Goal: Information Seeking & Learning: Learn about a topic

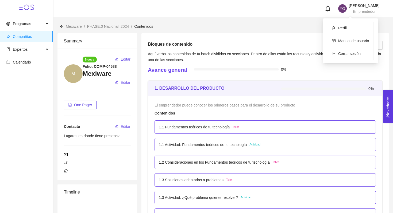
click at [350, 3] on span "[PERSON_NAME]" at bounding box center [364, 5] width 31 height 4
click at [339, 55] on span "Cerrar sesión" at bounding box center [349, 54] width 22 height 4
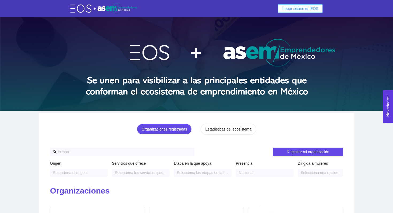
click at [292, 11] on span "Iniciar sesión en EOS" at bounding box center [300, 9] width 36 height 6
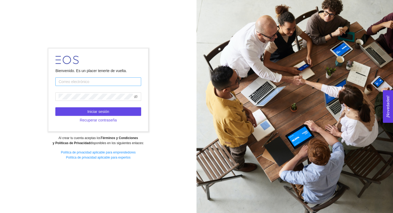
click at [80, 82] on input "text" at bounding box center [98, 81] width 86 height 9
type input "[EMAIL_ADDRESS][DOMAIN_NAME]"
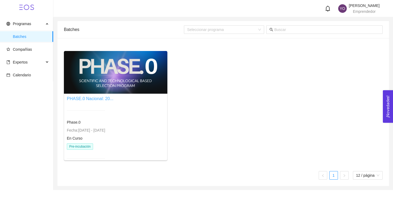
click at [91, 96] on link "PHASE.0 Nacional: 20..." at bounding box center [90, 98] width 46 height 5
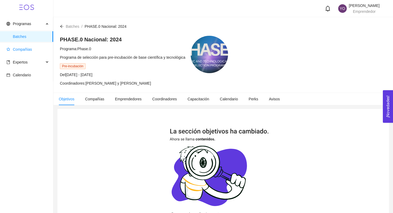
click at [15, 53] on span "Compañías" at bounding box center [27, 49] width 42 height 11
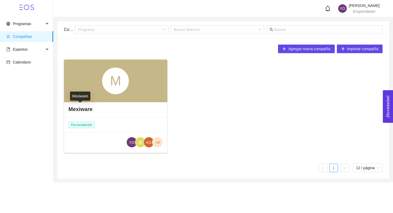
click at [76, 106] on h4 "Mexiware" at bounding box center [80, 109] width 24 height 7
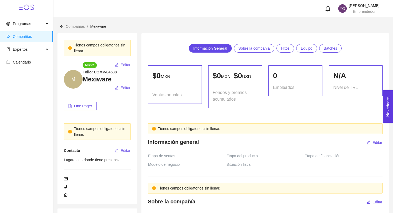
click at [358, 12] on span "Emprendedor" at bounding box center [364, 11] width 23 height 4
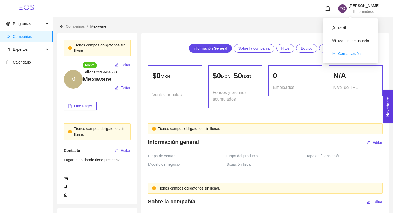
click at [355, 54] on span "Cerrar sesión" at bounding box center [349, 54] width 22 height 4
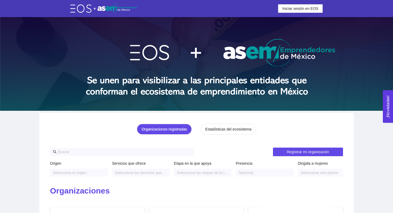
click at [359, 30] on img at bounding box center [196, 64] width 393 height 94
click at [309, 10] on span "Iniciar sesión en EOS" at bounding box center [300, 9] width 36 height 6
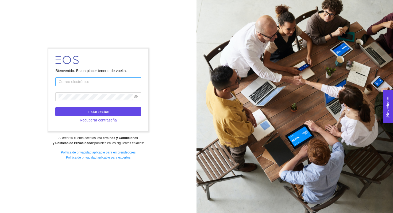
click at [85, 82] on input "text" at bounding box center [98, 81] width 86 height 9
type input "[EMAIL_ADDRESS][DOMAIN_NAME]"
click at [79, 91] on form "Bienvenido. Es un placer tenerte de vuelta. yaelpm.dev08@gmail.com Iniciar sesi…" at bounding box center [98, 90] width 100 height 83
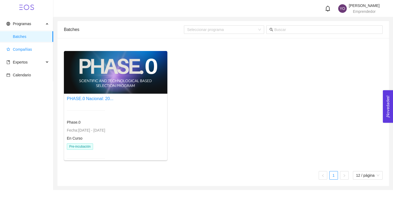
click at [20, 49] on span "Compañías" at bounding box center [22, 49] width 19 height 4
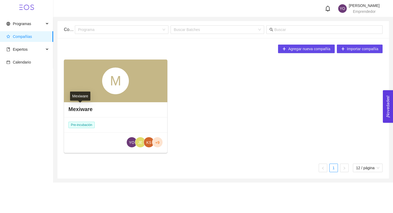
click at [82, 110] on h4 "Mexiware" at bounding box center [80, 109] width 24 height 7
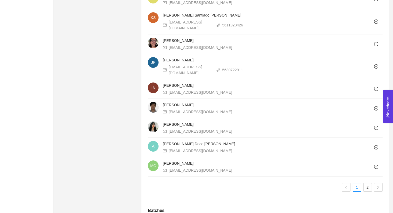
scroll to position [520, 0]
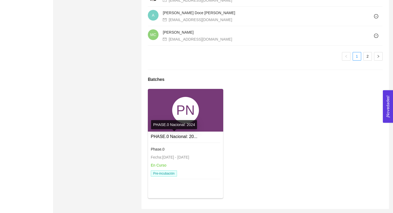
click at [167, 137] on link "PHASE.0 Nacional: 20..." at bounding box center [174, 136] width 46 height 5
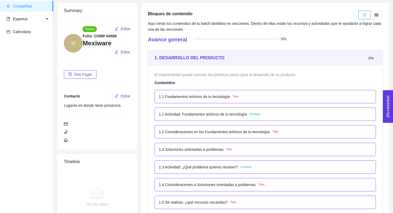
scroll to position [32, 0]
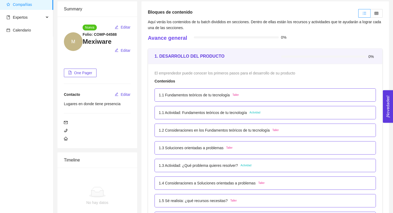
click at [233, 98] on div "1.1 Fundamentos teóricos de tu tecnología Taller" at bounding box center [264, 94] width 221 height 13
click at [226, 94] on p "1.1 Fundamentos teóricos de tu tecnología" at bounding box center [194, 95] width 71 height 6
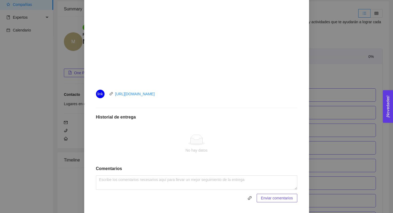
scroll to position [193, 0]
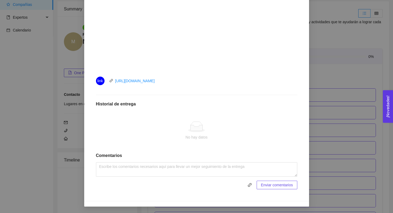
click at [24, 86] on div "1. DESARROLLO DEL PRODUCTO El emprendedor puede conocer los primeros pasos para…" at bounding box center [196, 106] width 393 height 213
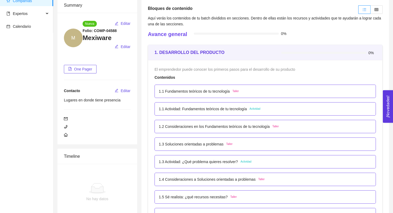
scroll to position [37, 0]
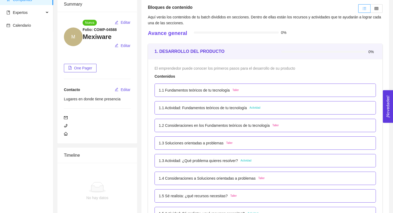
click at [220, 108] on p "1.1 Actividad: Fundamentos teóricos de tu tecnología" at bounding box center [203, 108] width 88 height 6
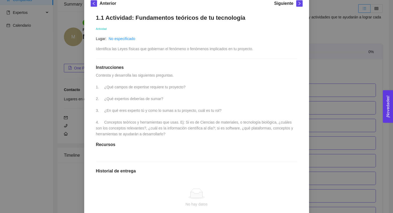
scroll to position [154, 0]
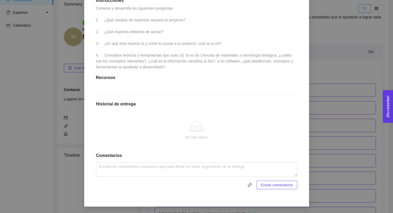
click at [330, 52] on div "1. DESARROLLO DEL PRODUCTO El emprendedor puede conocer los primeros pasos para…" at bounding box center [196, 106] width 393 height 213
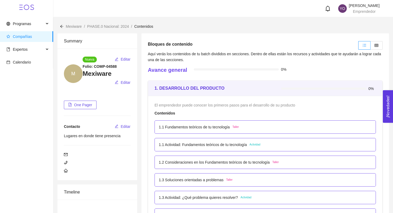
scroll to position [3, 0]
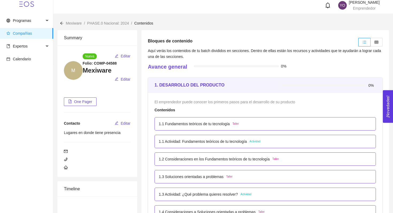
click at [356, 7] on span "Emprendedor" at bounding box center [364, 8] width 23 height 4
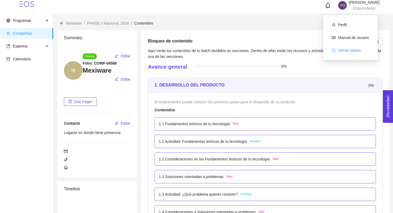
click at [342, 51] on span "Cerrar sesión" at bounding box center [349, 50] width 22 height 4
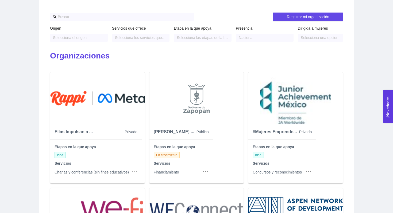
scroll to position [138, 0]
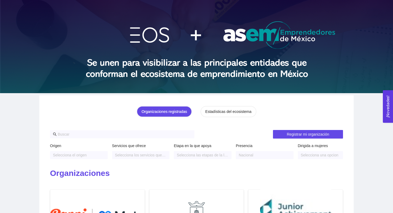
scroll to position [0, 0]
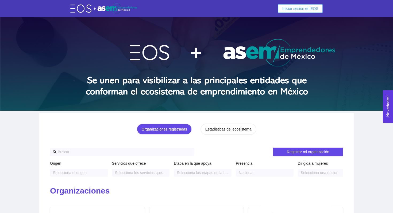
click at [292, 9] on span "Iniciar sesión en EOS" at bounding box center [300, 9] width 36 height 6
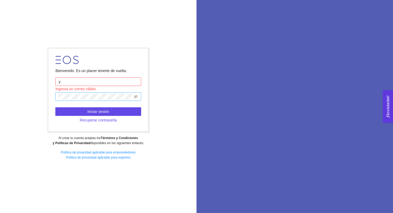
type input "[EMAIL_ADDRESS][DOMAIN_NAME]"
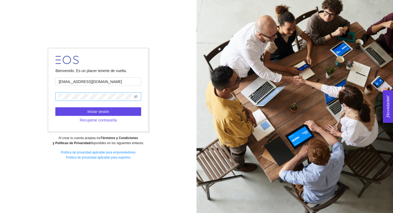
click at [82, 100] on span at bounding box center [98, 96] width 86 height 9
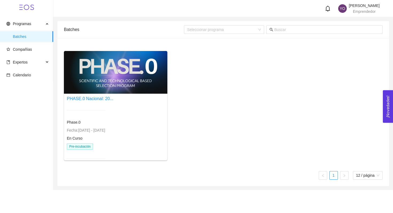
click at [106, 90] on div at bounding box center [115, 72] width 103 height 43
